Goal: Transaction & Acquisition: Subscribe to service/newsletter

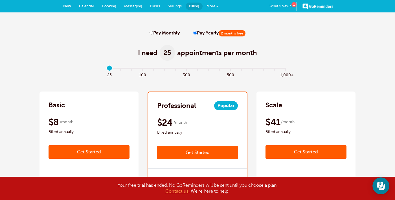
click at [89, 4] on span "Calendar" at bounding box center [86, 6] width 15 height 4
click at [91, 5] on span "Calendar" at bounding box center [86, 6] width 15 height 4
click at [89, 5] on span "Calendar" at bounding box center [86, 6] width 15 height 4
